Goal: Task Accomplishment & Management: Manage account settings

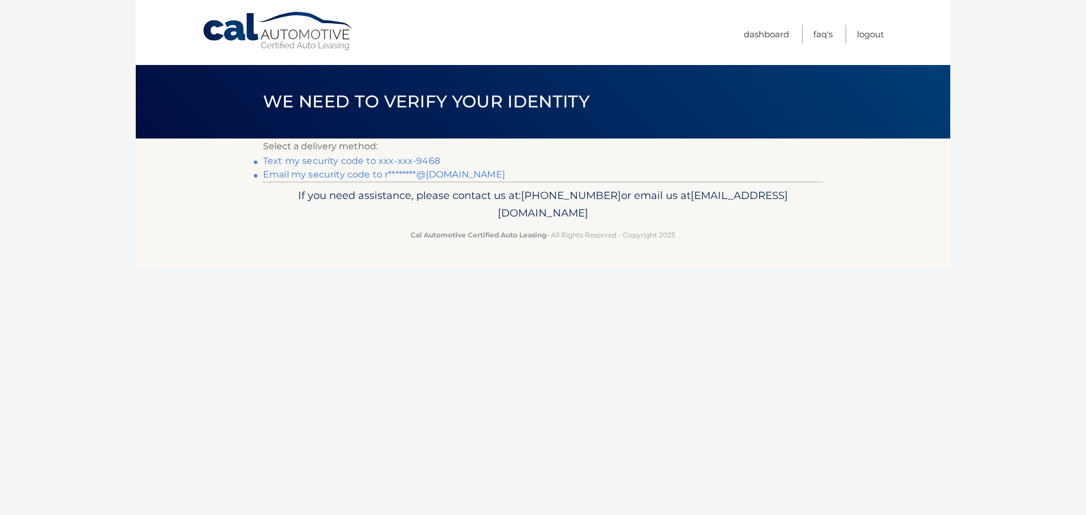
click at [354, 161] on link "Text my security code to xxx-xxx-9468" at bounding box center [351, 161] width 177 height 11
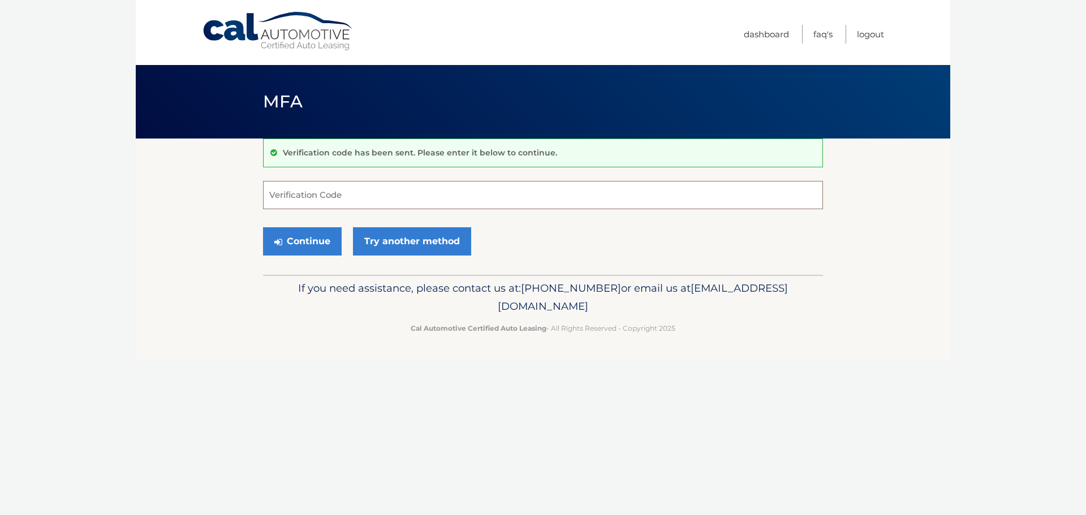
click at [332, 197] on input "Verification Code" at bounding box center [543, 195] width 560 height 28
type input "332209"
click at [325, 232] on button "Continue" at bounding box center [302, 241] width 79 height 28
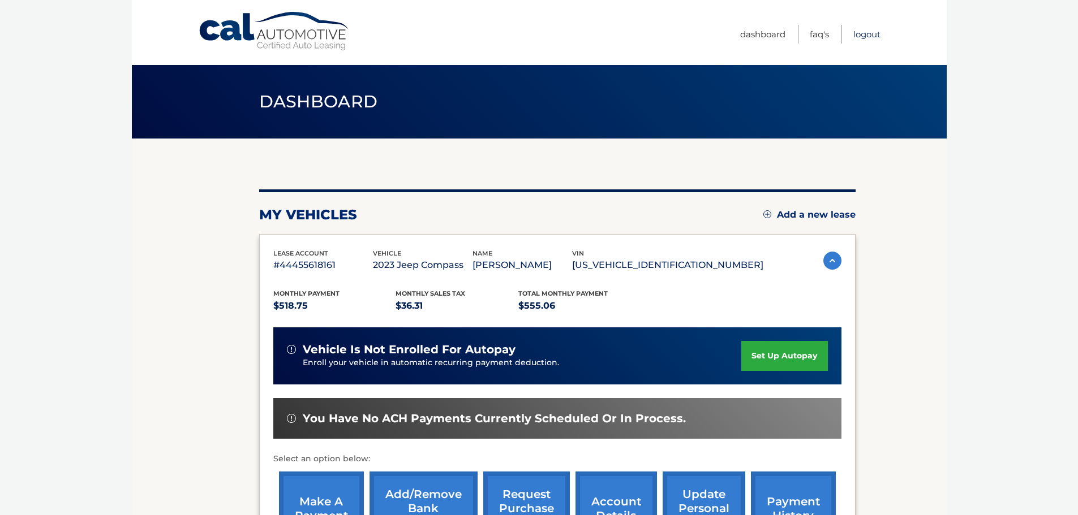
click at [863, 31] on link "Logout" at bounding box center [866, 34] width 27 height 19
